Goal: Task Accomplishment & Management: Manage account settings

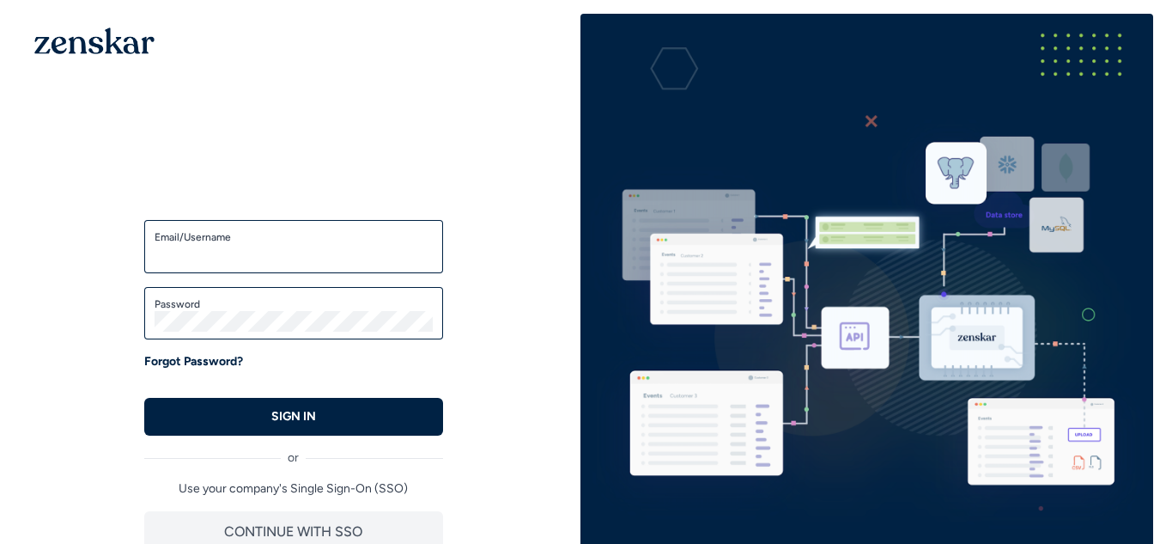
type input "**********"
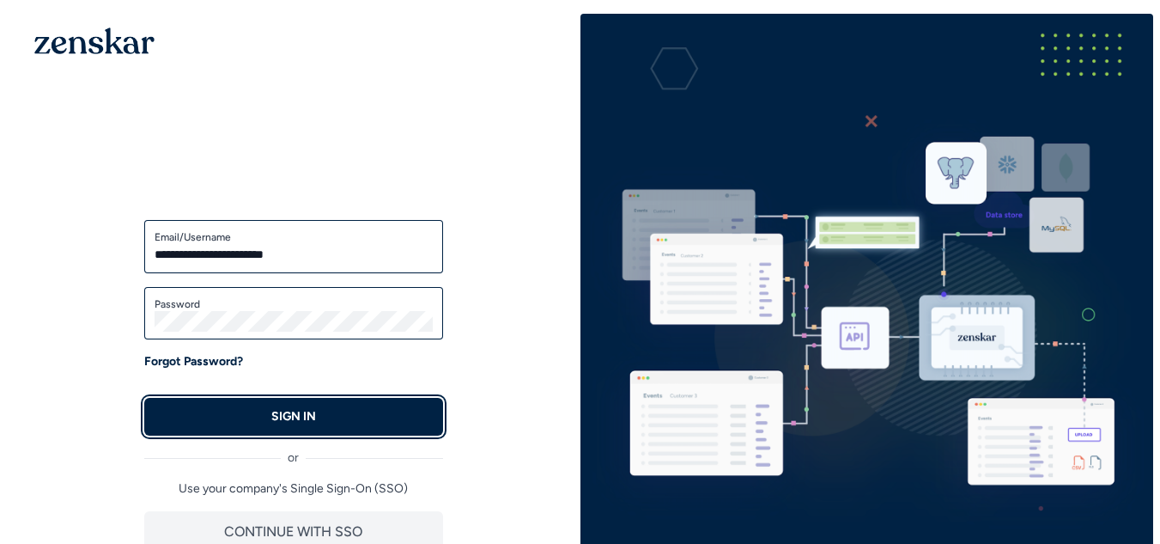
click at [308, 416] on p "SIGN IN" at bounding box center [293, 416] width 45 height 17
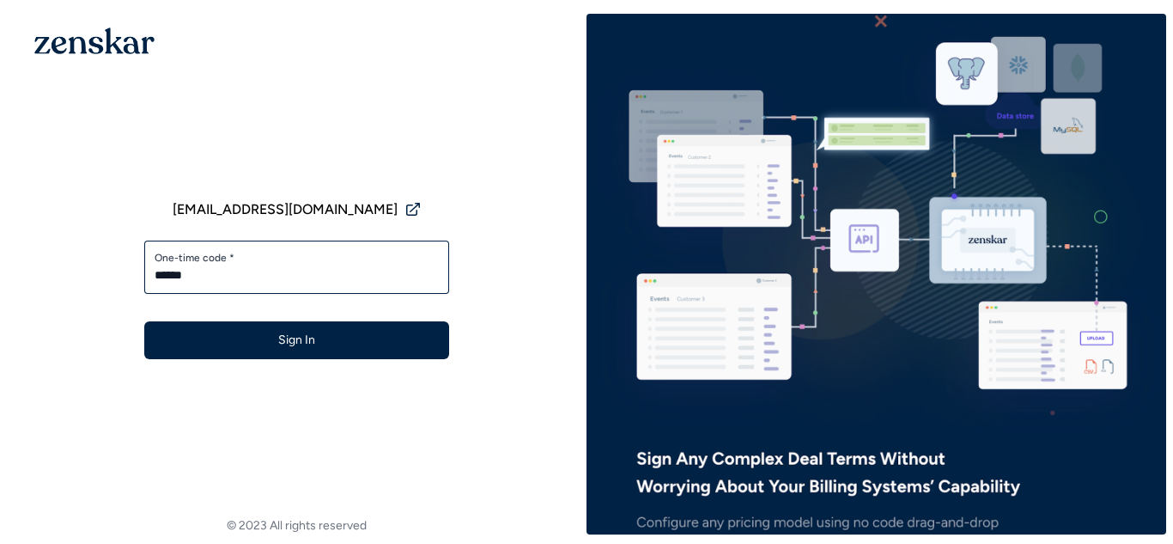
type input "******"
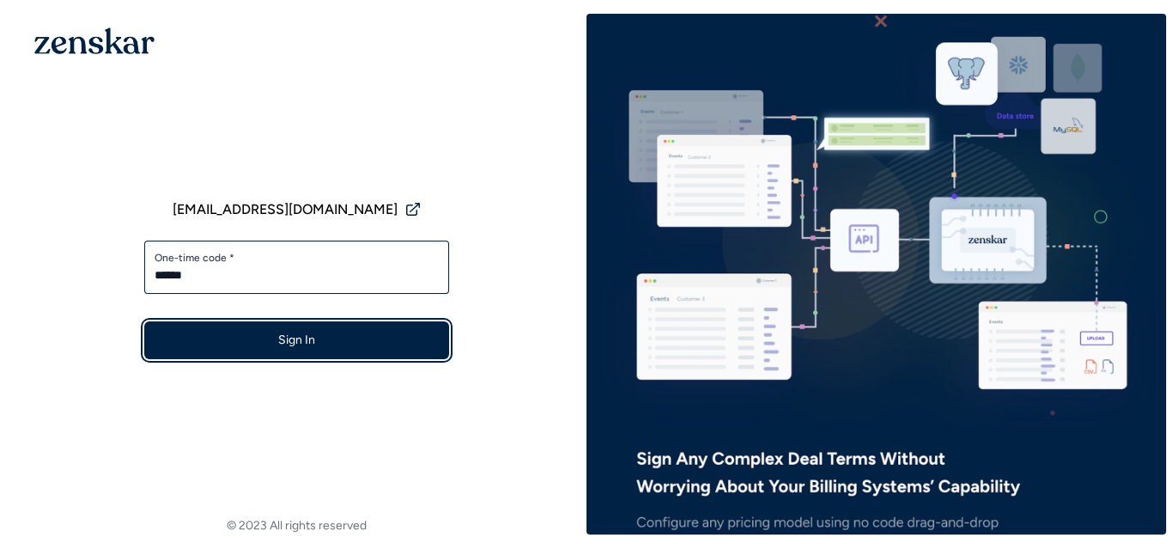
click at [350, 350] on button "Sign In" at bounding box center [296, 340] width 305 height 38
